Goal: Task Accomplishment & Management: Use online tool/utility

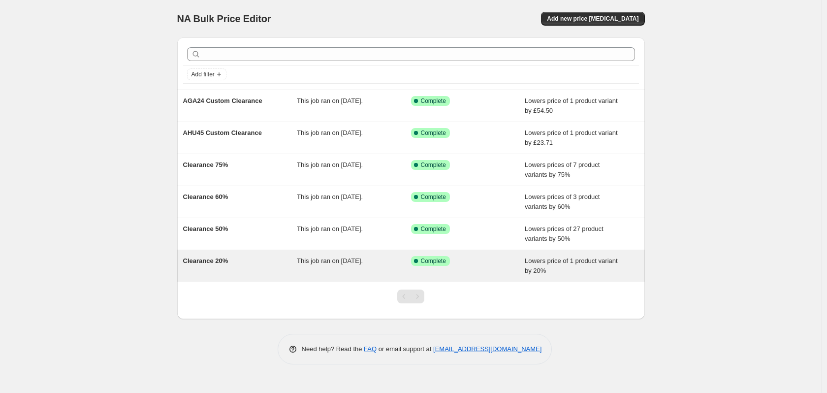
click at [259, 259] on div "Clearance 20%" at bounding box center [240, 266] width 114 height 20
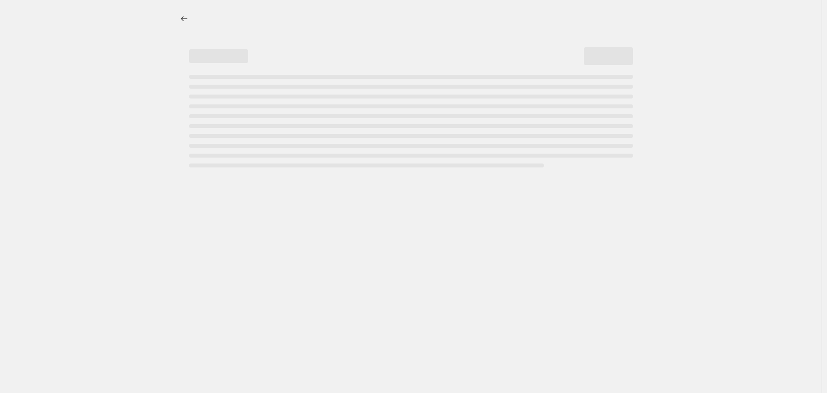
select select "percentage"
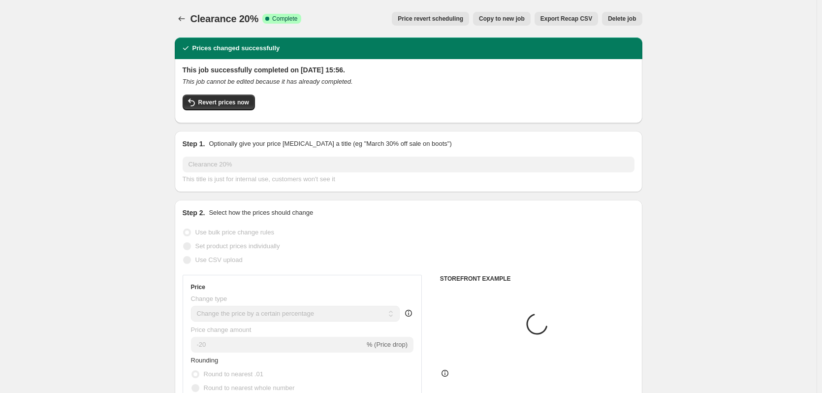
select select "collection"
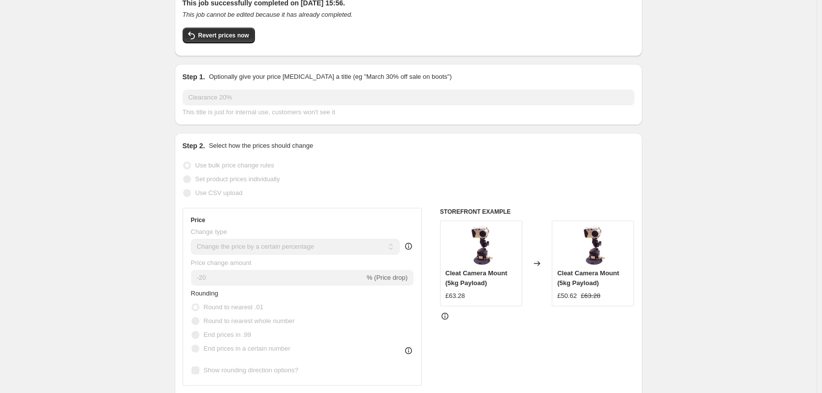
scroll to position [57, 0]
